Goal: Task Accomplishment & Management: Complete application form

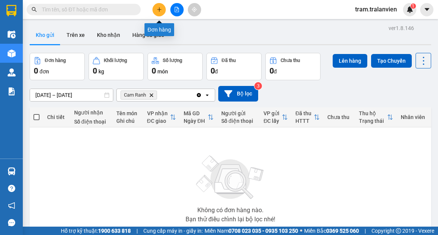
click at [154, 9] on button at bounding box center [158, 9] width 13 height 13
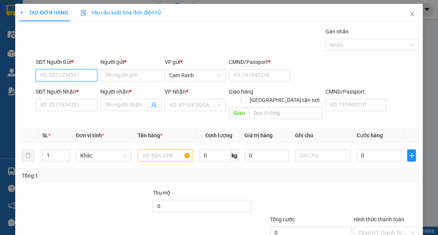
paste input "73H1-590.96"
drag, startPoint x: 76, startPoint y: 76, endPoint x: 35, endPoint y: 76, distance: 41.0
click at [36, 76] on input "73H1-590.96" at bounding box center [66, 75] width 61 height 12
type input "73H1-590.96"
click at [169, 149] on input "text" at bounding box center [166, 155] width 56 height 12
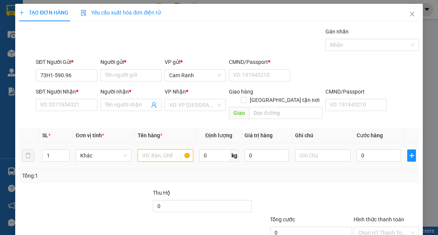
paste input "73H1-590.96"
type input "73H1-590.96"
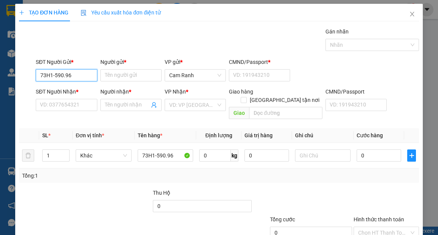
drag, startPoint x: 76, startPoint y: 74, endPoint x: 32, endPoint y: 77, distance: 44.1
click at [32, 77] on div "SĐT Người Gửi * 73H1-590.96 73H1-590.96 Người gửi * Tên người gửi VP gửi * [PER…" at bounding box center [218, 71] width 401 height 27
paste input "0911286553"
type input "0911286553"
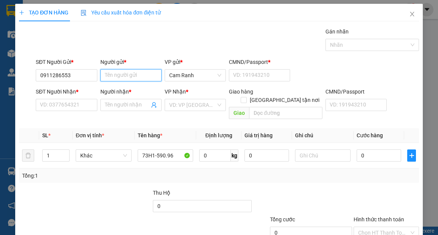
click at [118, 79] on input "Người gửi *" at bounding box center [130, 75] width 61 height 12
type input "huấn"
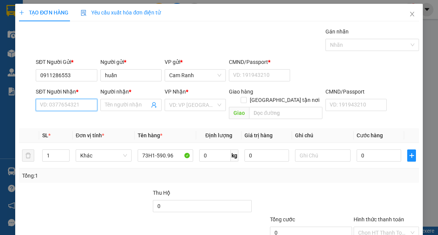
click at [49, 103] on input "SĐT Người Nhận *" at bounding box center [66, 105] width 61 height 12
paste input "0911286553"
type input "0911286553"
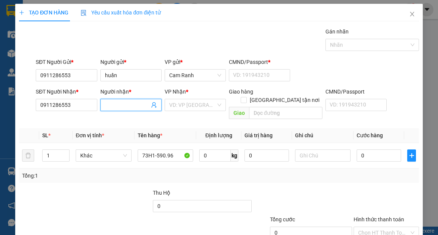
click at [114, 103] on input "Người nhận *" at bounding box center [127, 105] width 44 height 8
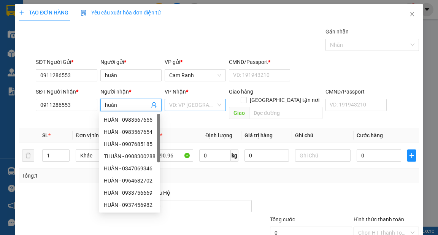
type input "huấn"
click at [173, 104] on input "search" at bounding box center [192, 104] width 47 height 11
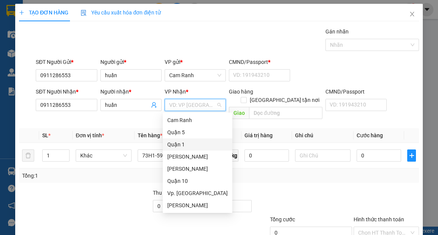
click at [181, 143] on div "Quận 1" at bounding box center [197, 144] width 60 height 8
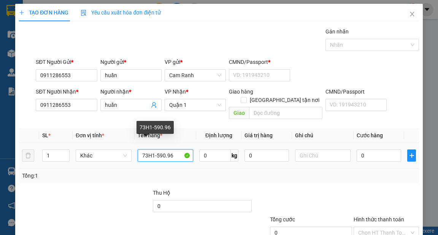
click at [141, 149] on input "73H1-590.96" at bounding box center [166, 155] width 56 height 12
type input "1 xe ab 73H1-590.96"
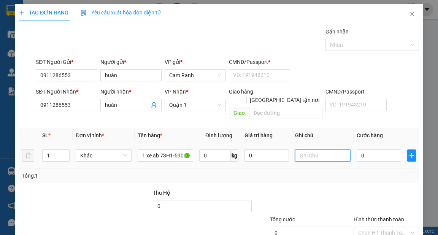
click at [308, 149] on input "text" at bounding box center [323, 155] width 56 height 12
type input "theo khách 20h30"
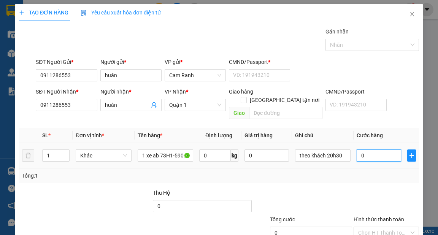
click at [363, 149] on input "0" at bounding box center [378, 155] width 44 height 12
type input "4"
type input "45"
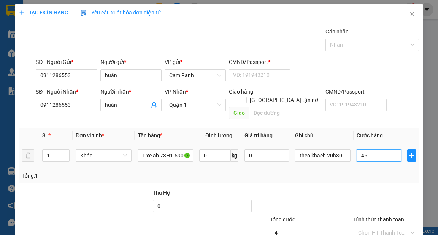
type input "45"
type input "450"
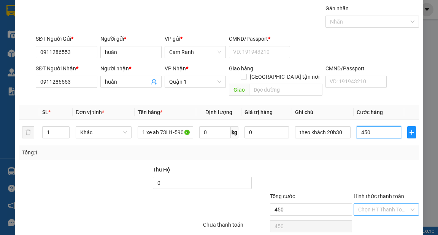
scroll to position [46, 0]
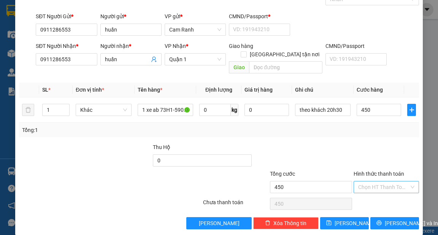
type input "450.000"
click at [378, 181] on input "Hình thức thanh toán" at bounding box center [383, 186] width 51 height 11
click at [375, 197] on div "Tại văn phòng" at bounding box center [381, 193] width 55 height 8
type input "0"
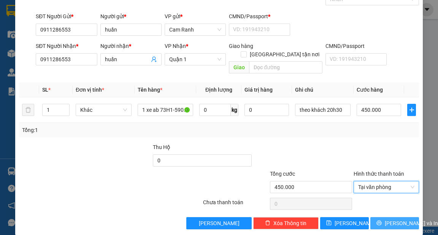
click at [389, 219] on span "[PERSON_NAME] và In" at bounding box center [410, 223] width 53 height 8
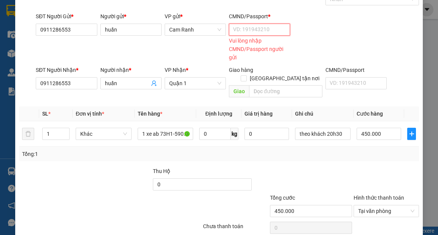
click at [267, 30] on input "CMND/Passport *" at bounding box center [259, 30] width 61 height 12
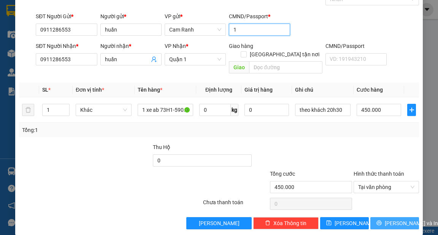
type input "1"
click at [392, 210] on div "Transit Pickup Surcharge Ids Transit Deliver Surcharge Ids Transit Deliver Surc…" at bounding box center [218, 105] width 399 height 247
click at [392, 219] on span "[PERSON_NAME] và In" at bounding box center [410, 223] width 53 height 8
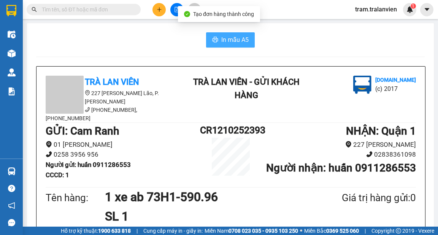
click at [243, 35] on span "In mẫu A5" at bounding box center [234, 39] width 27 height 9
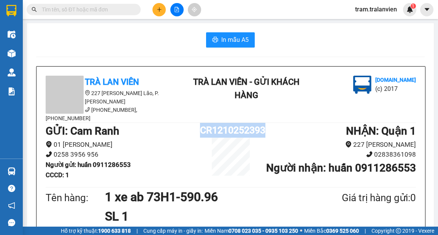
copy div "CR1210252393"
drag, startPoint x: 201, startPoint y: 121, endPoint x: 266, endPoint y: 121, distance: 64.6
click at [266, 123] on div "GỬI : Cam Ranh 01 [PERSON_NAME] 0258 3956 956 Người gửi : huấn 0911286553 CCCD …" at bounding box center [231, 154] width 370 height 63
